Goal: Task Accomplishment & Management: Use online tool/utility

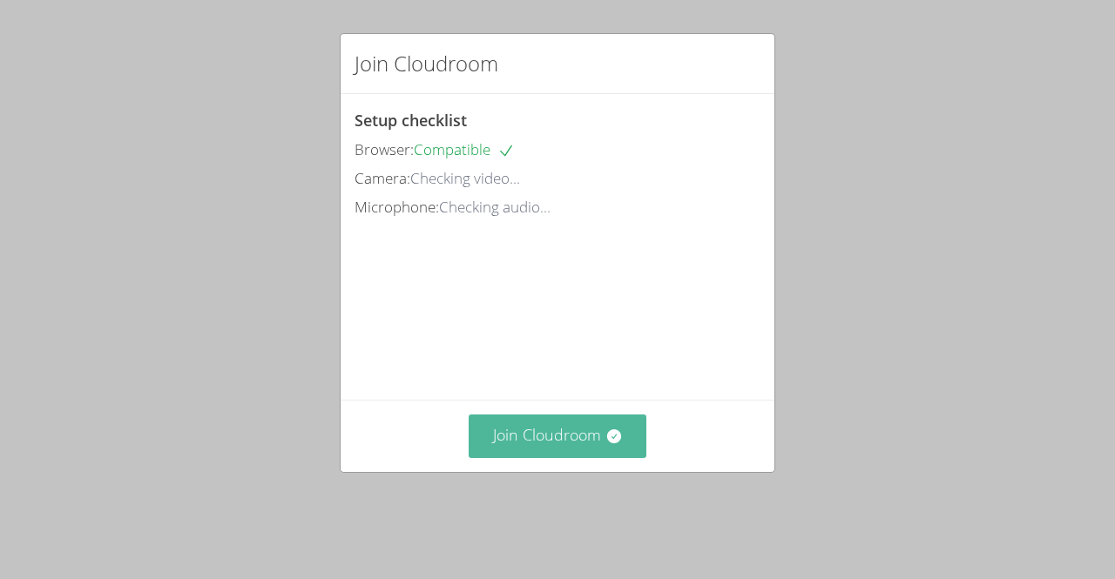
click at [594, 447] on button "Join Cloudroom" at bounding box center [558, 436] width 179 height 43
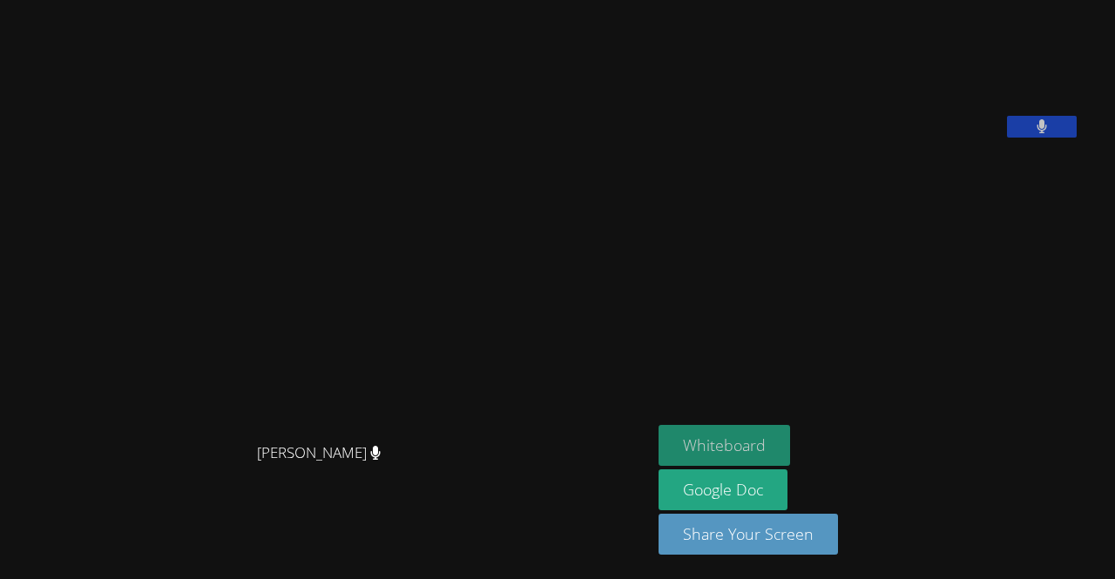
click at [774, 452] on button "Whiteboard" at bounding box center [725, 445] width 132 height 41
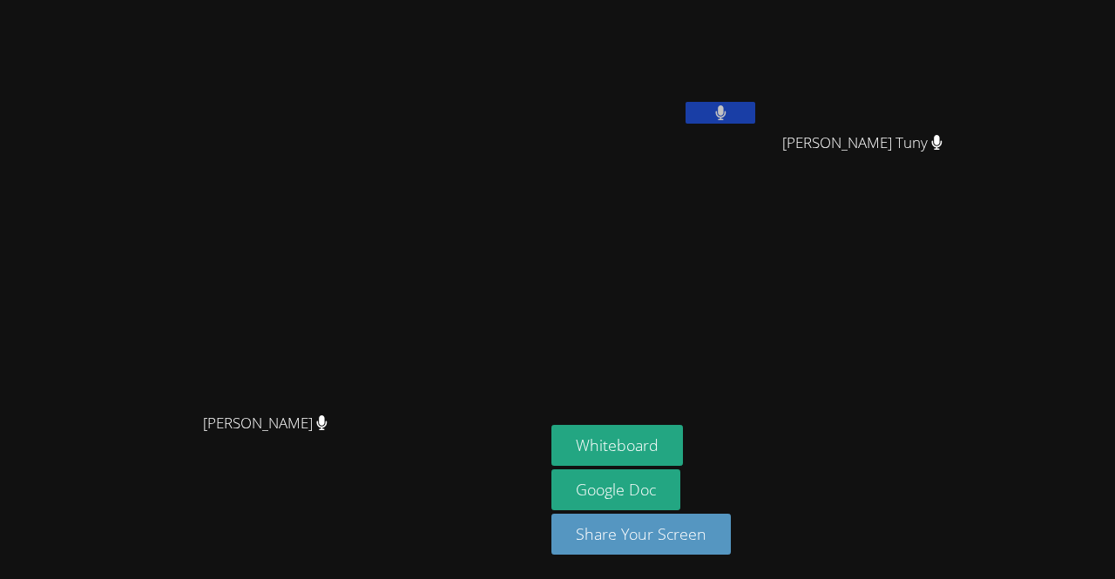
click at [726, 118] on icon at bounding box center [720, 112] width 10 height 15
click at [755, 114] on button at bounding box center [721, 113] width 70 height 22
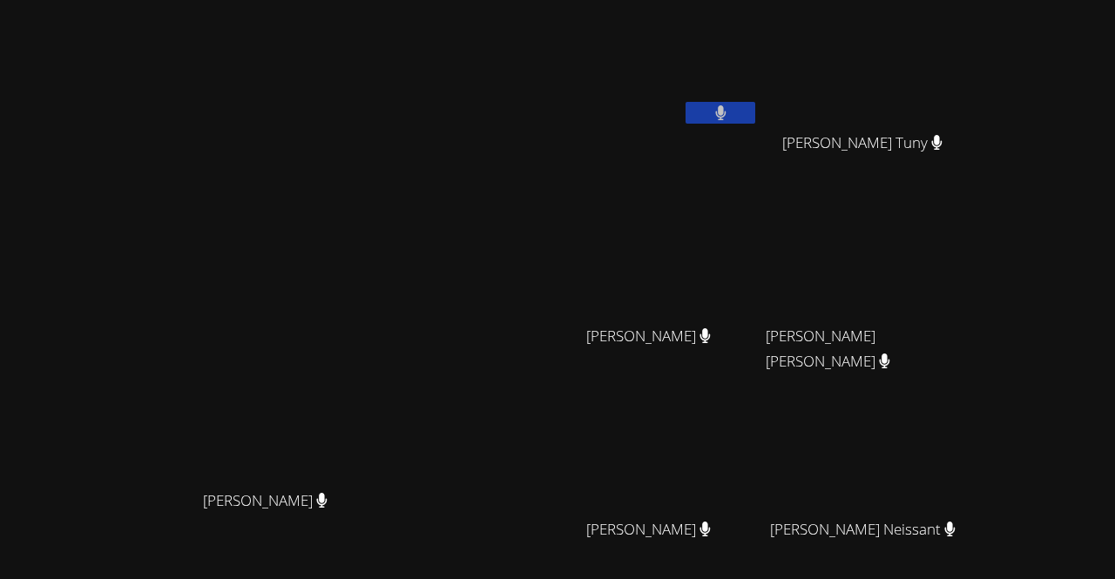
click at [403, 313] on video at bounding box center [272, 332] width 261 height 299
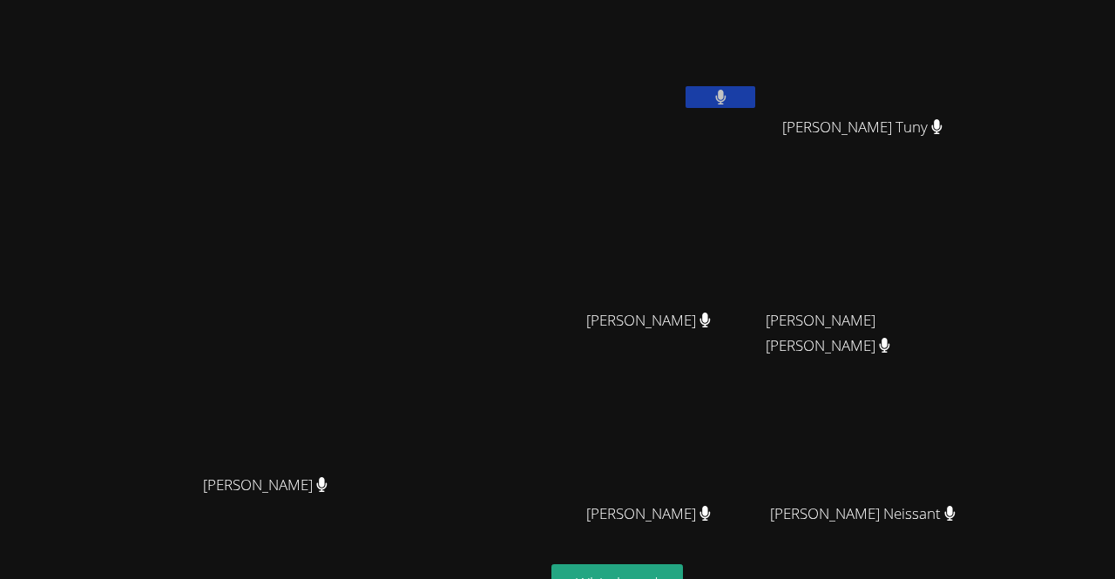
drag, startPoint x: 240, startPoint y: 186, endPoint x: 488, endPoint y: 172, distance: 247.8
click at [403, 172] on video at bounding box center [272, 316] width 261 height 299
drag, startPoint x: 427, startPoint y: 57, endPoint x: 454, endPoint y: 80, distance: 35.8
click at [454, 80] on div "[PERSON_NAME] [PERSON_NAME]" at bounding box center [272, 351] width 531 height 720
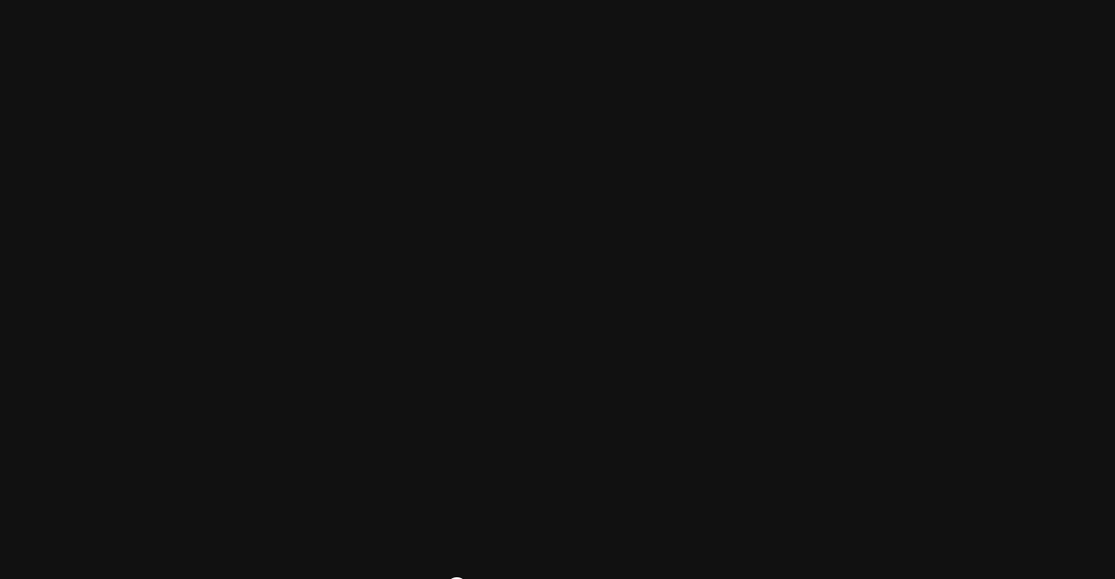
scroll to position [137, 0]
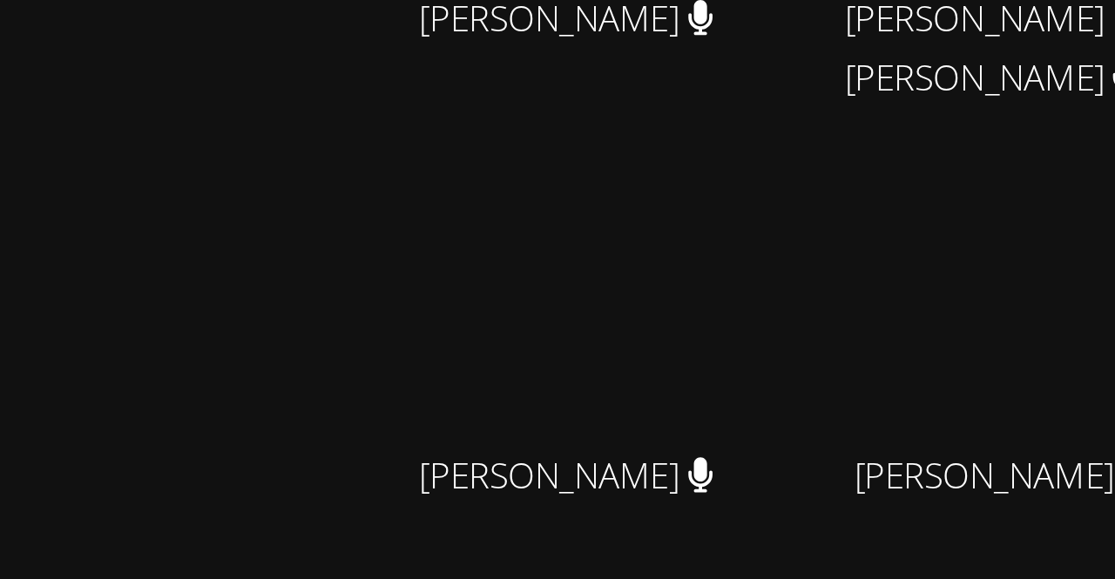
click at [759, 369] on video at bounding box center [654, 315] width 207 height 117
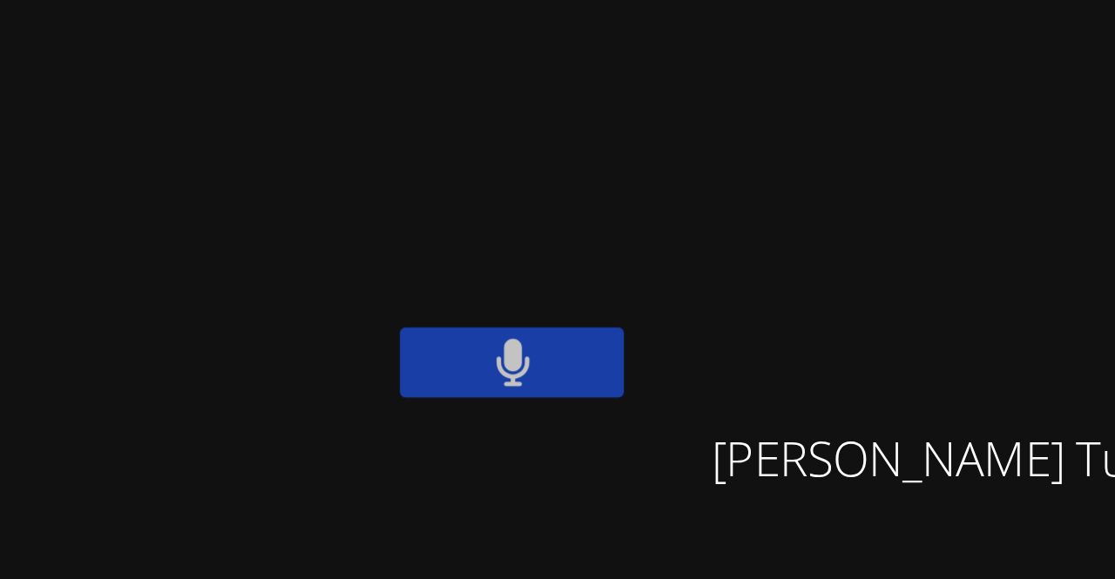
scroll to position [2, 0]
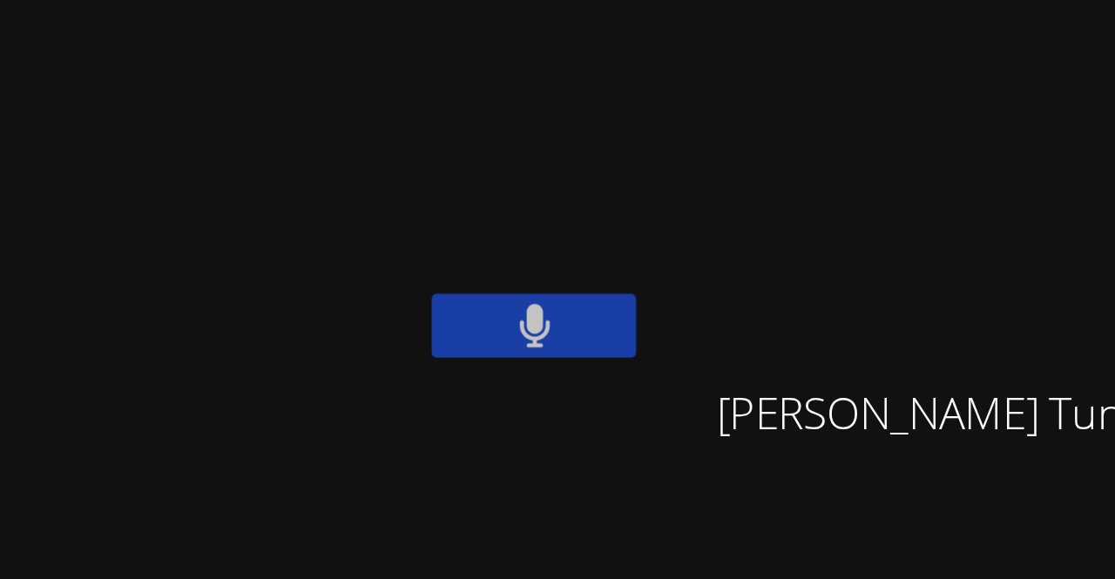
click at [759, 143] on div "[PERSON_NAME]" at bounding box center [654, 98] width 207 height 186
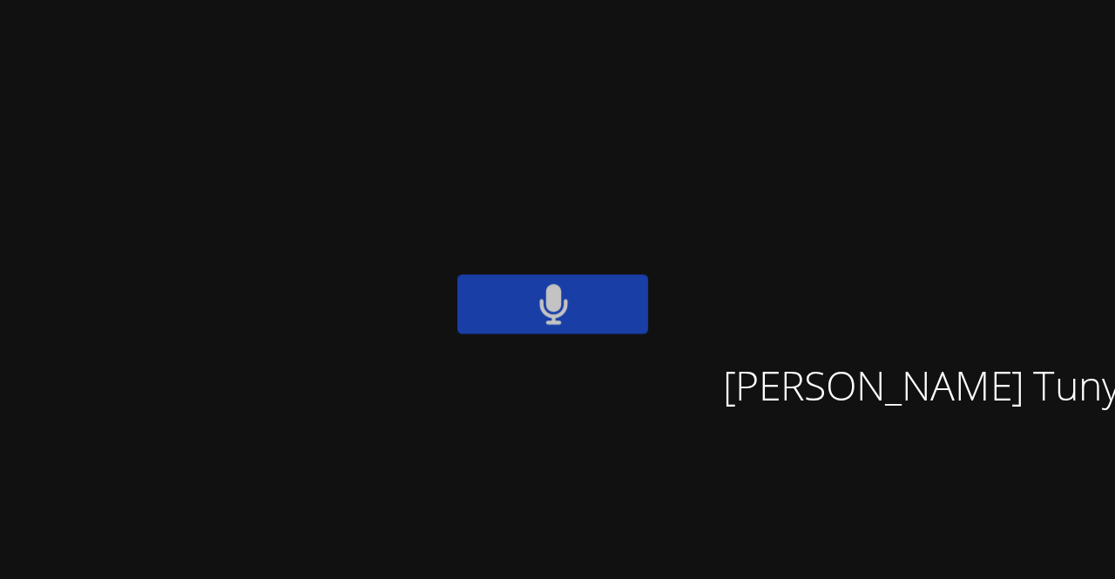
click at [538, 140] on div "[PERSON_NAME] [PERSON_NAME]" at bounding box center [272, 365] width 531 height 720
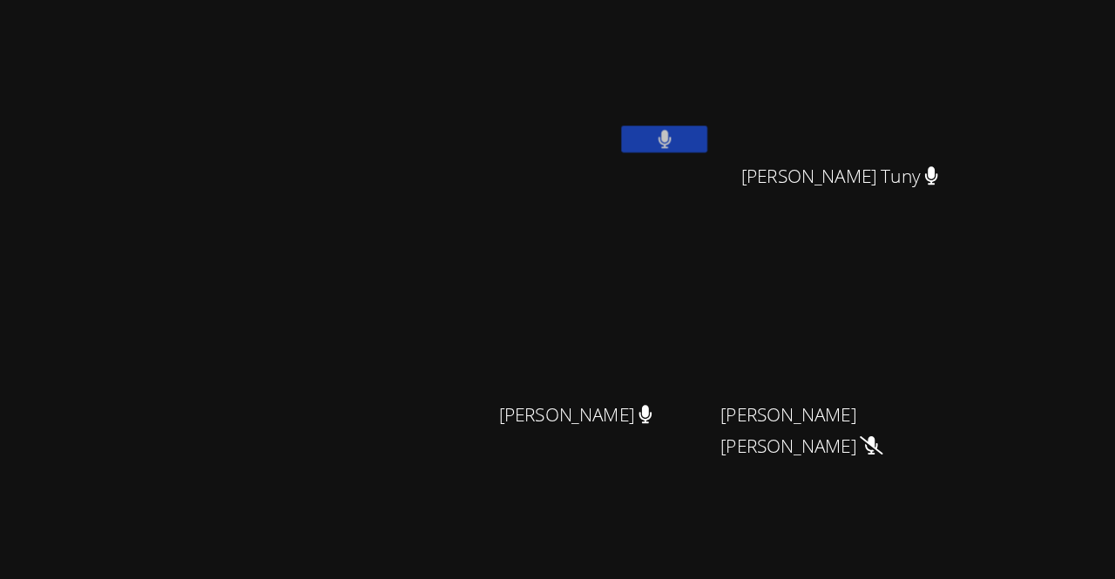
scroll to position [0, 0]
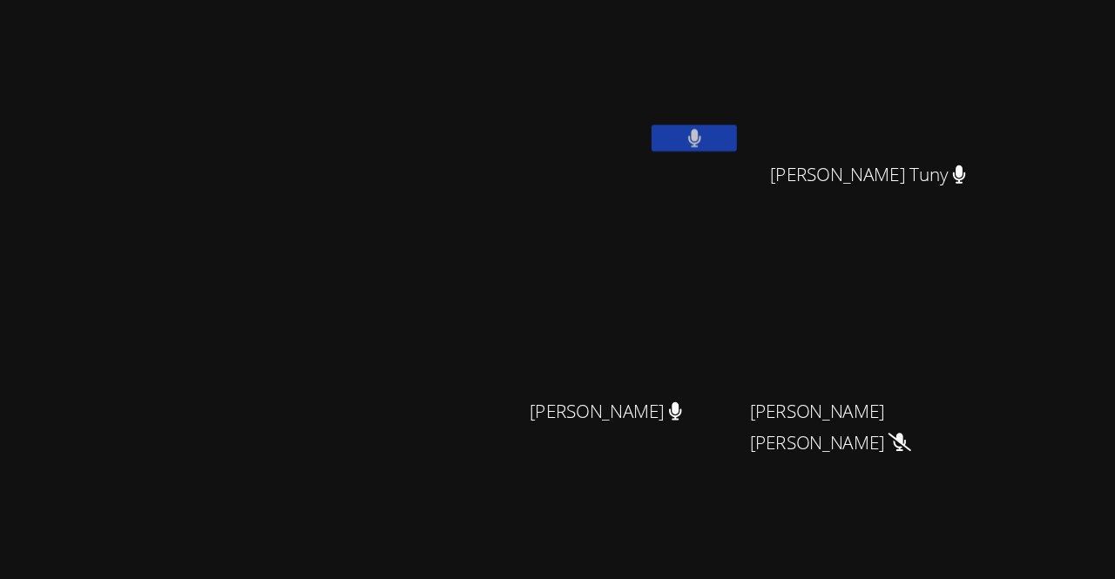
click at [755, 112] on button at bounding box center [721, 113] width 70 height 22
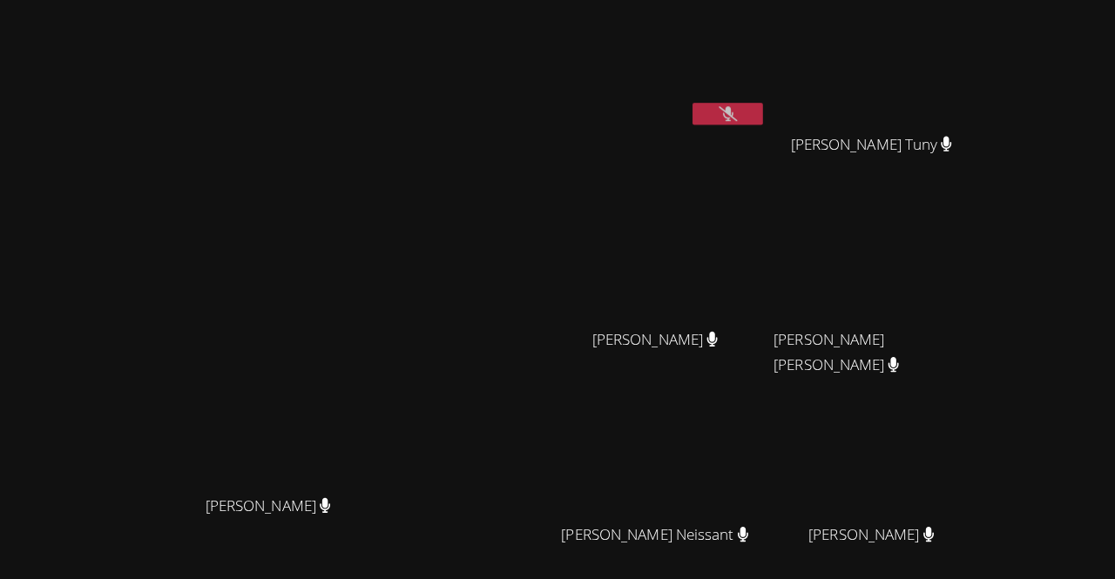
click at [759, 90] on video at bounding box center [654, 65] width 207 height 117
click at [730, 108] on icon at bounding box center [721, 112] width 18 height 15
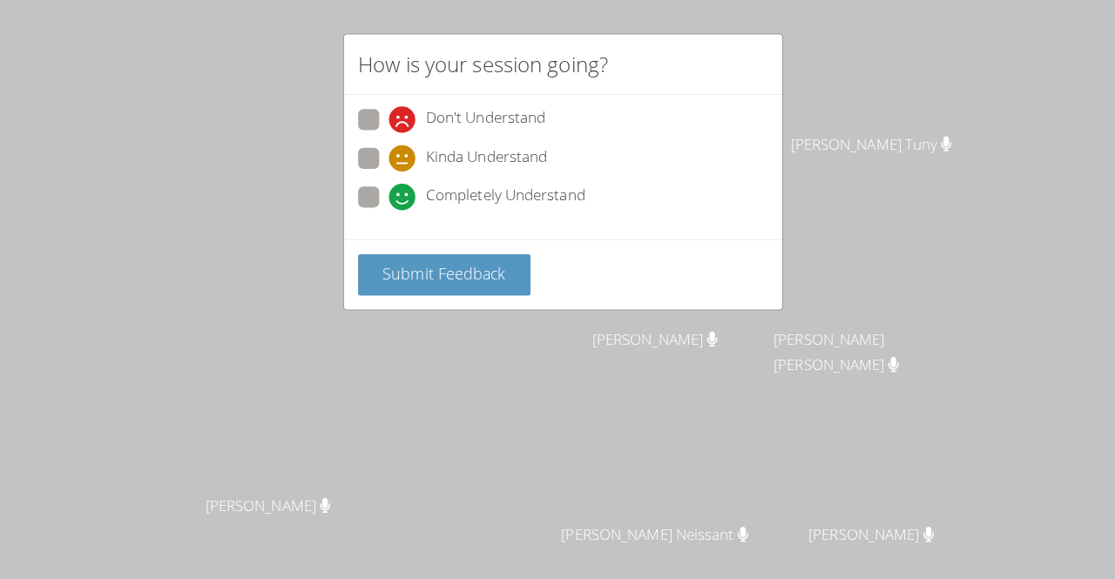
click at [385, 208] on span at bounding box center [385, 208] width 0 height 0
click at [385, 195] on input "Completely Understand" at bounding box center [392, 192] width 15 height 15
radio input "true"
click at [460, 263] on span "Submit Feedback" at bounding box center [440, 270] width 122 height 21
